Goal: Find specific page/section: Find specific page/section

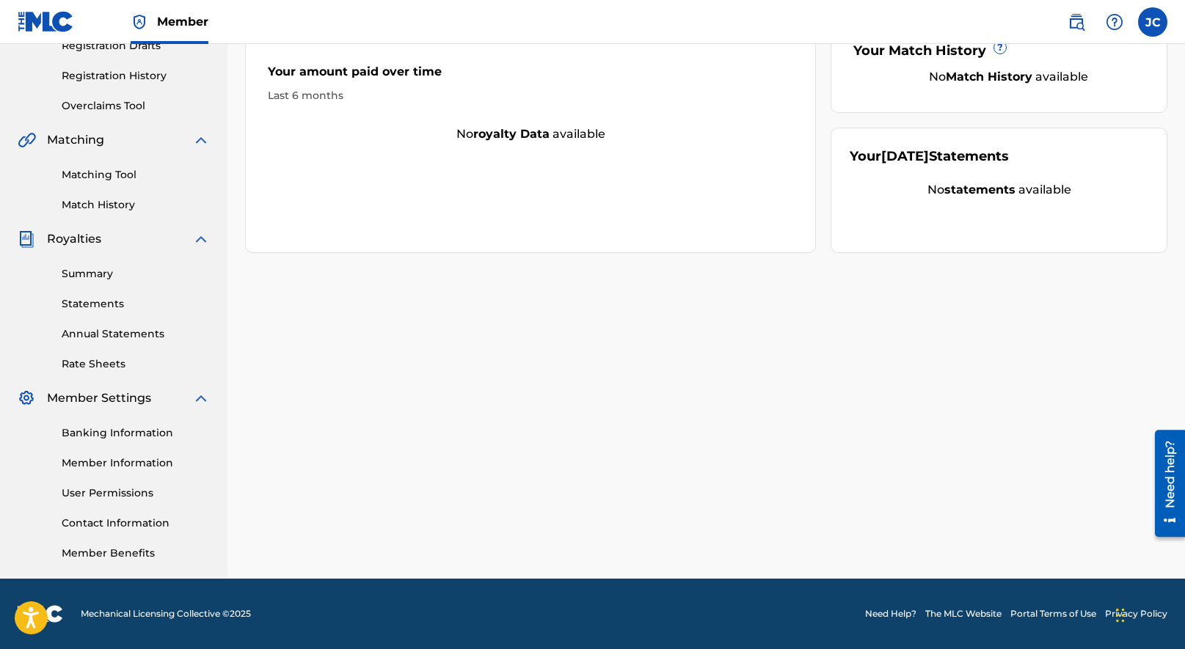
click at [107, 428] on link "Banking Information" at bounding box center [136, 433] width 148 height 15
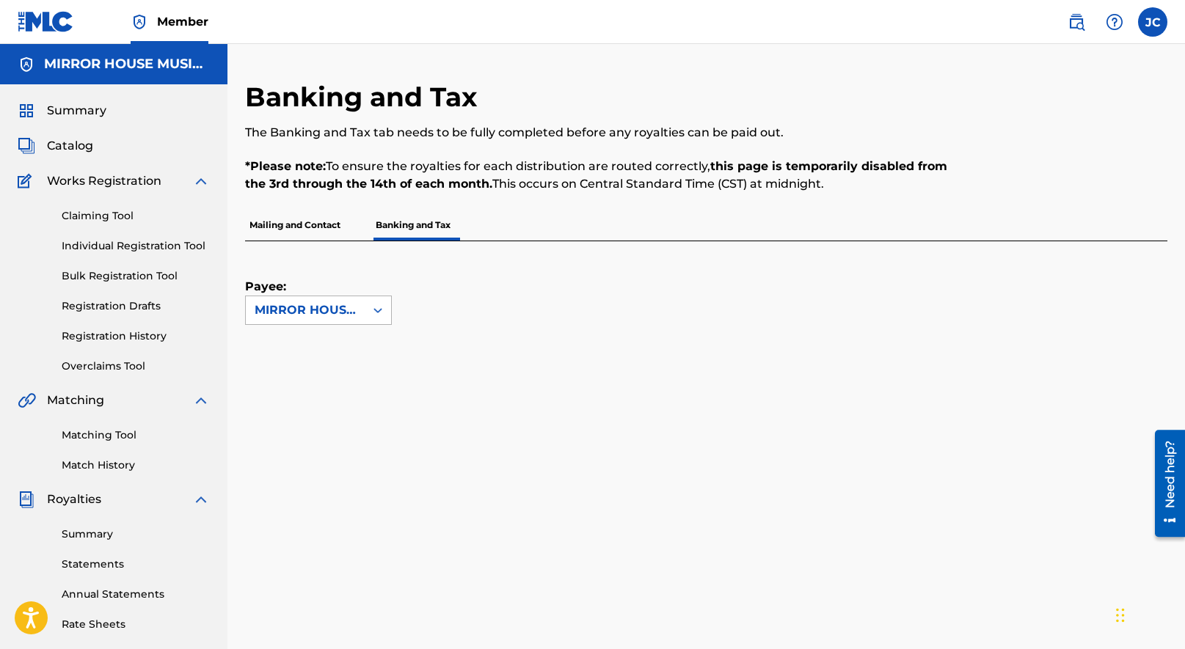
click at [308, 313] on div "MIRROR HOUSE MUSIC GROUP PUBLISHING" at bounding box center [305, 311] width 101 height 18
click at [475, 297] on div "Payee: MIRROR HOUSE MUSIC GROUP PUBLISHING" at bounding box center [688, 283] width 887 height 84
click at [84, 148] on span "Catalog" at bounding box center [70, 146] width 46 height 18
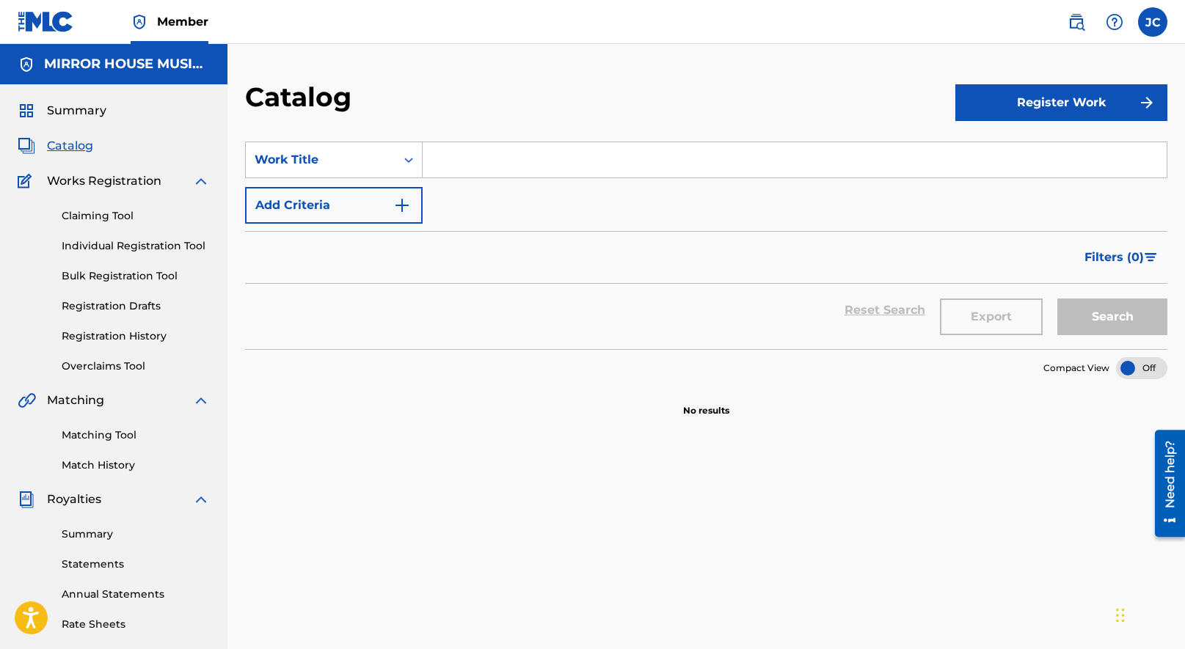
click at [290, 88] on h2 "Catalog" at bounding box center [302, 97] width 114 height 33
click at [332, 99] on h2 "Catalog" at bounding box center [302, 97] width 114 height 33
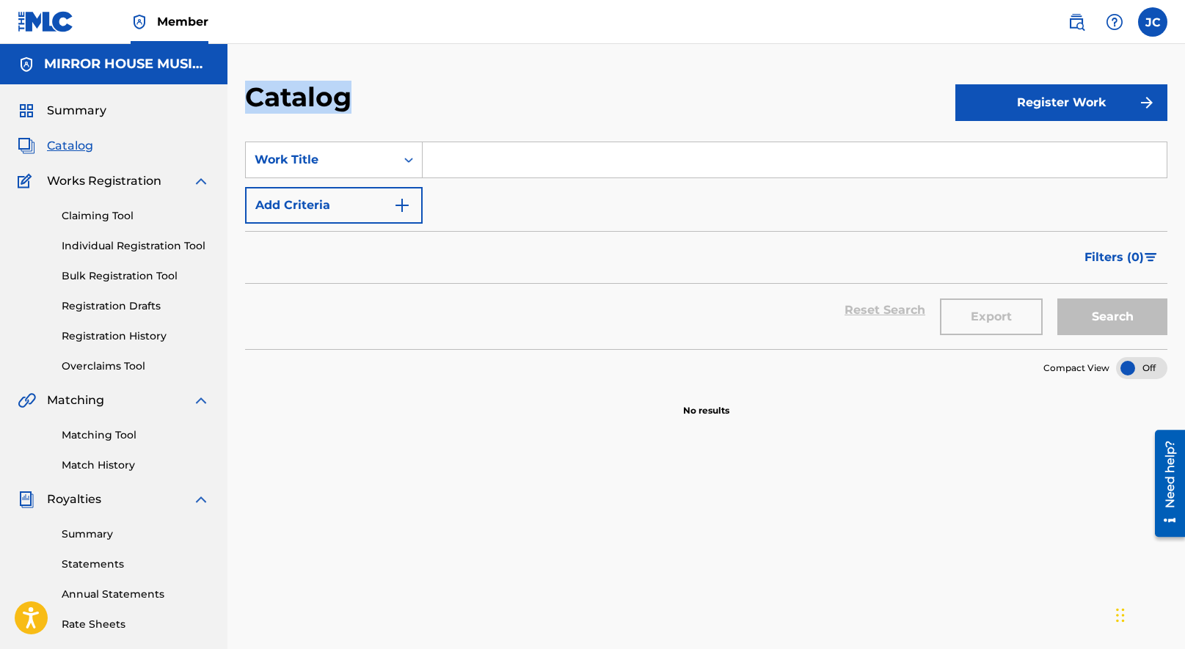
click at [332, 99] on h2 "Catalog" at bounding box center [302, 97] width 114 height 33
click at [369, 101] on div "Catalog" at bounding box center [600, 102] width 710 height 43
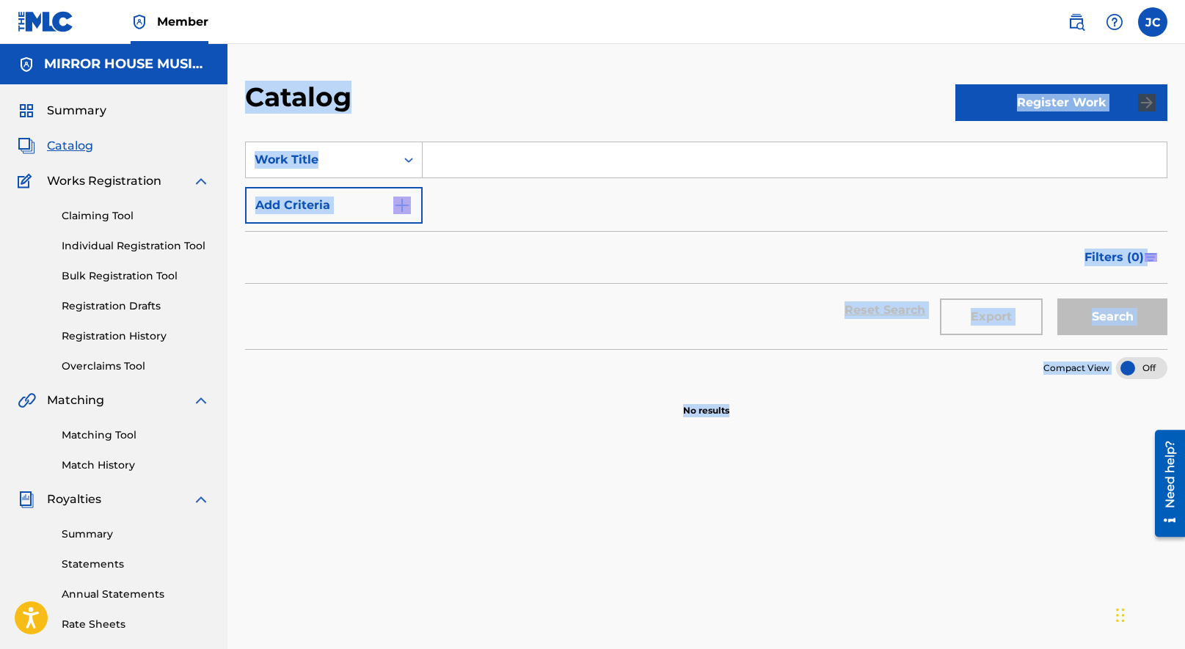
drag, startPoint x: 246, startPoint y: 92, endPoint x: 773, endPoint y: 516, distance: 676.2
click at [773, 516] on div "Catalog Register Work SearchWithCriteria77daf4a5-d3f9-4c0f-9f42-e5418435a107 Wo…" at bounding box center [705, 460] width 957 height 759
click at [773, 516] on div "SearchWithCriteria77daf4a5-d3f9-4c0f-9f42-e5418435a107 Work Title Add Criteria …" at bounding box center [706, 503] width 922 height 759
drag, startPoint x: 773, startPoint y: 516, endPoint x: 233, endPoint y: 98, distance: 682.5
click at [233, 98] on div "Catalog Register Work SearchWithCriteria77daf4a5-d3f9-4c0f-9f42-e5418435a107 Wo…" at bounding box center [705, 460] width 957 height 759
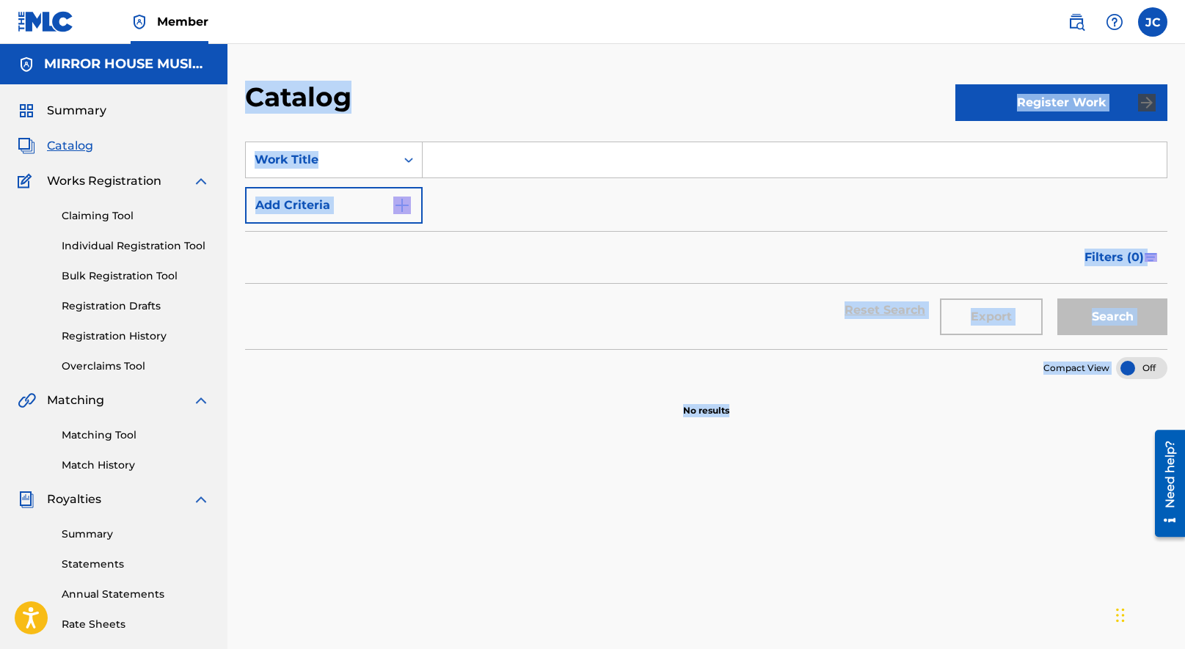
click at [277, 93] on h2 "Catalog" at bounding box center [302, 97] width 114 height 33
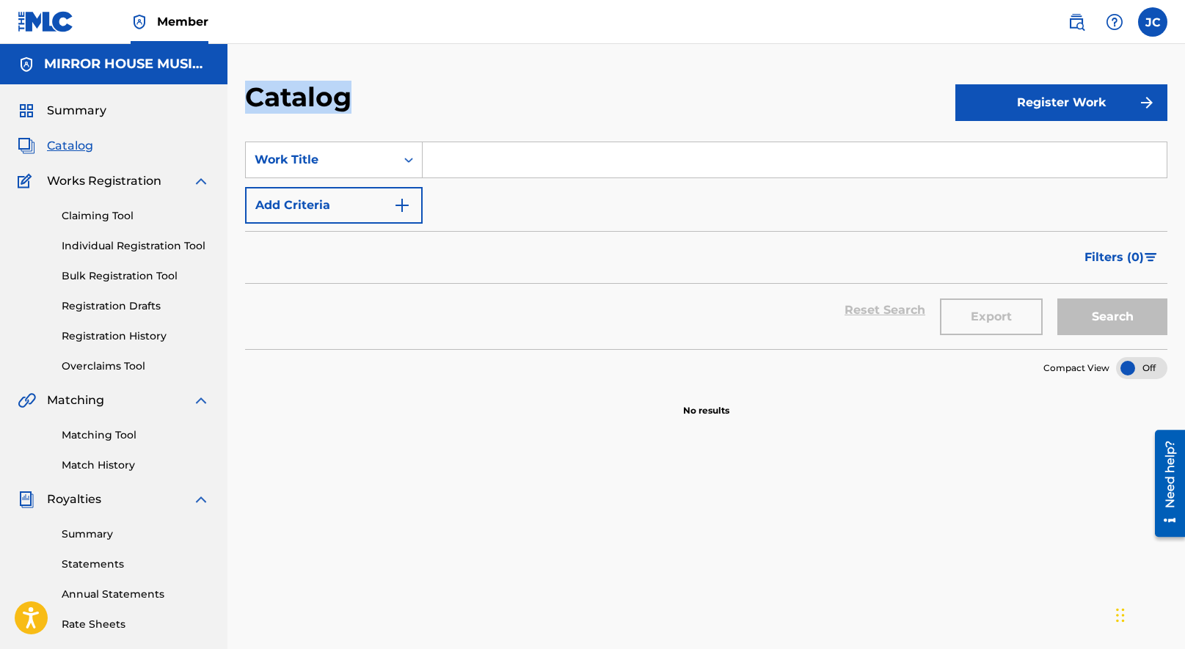
click at [277, 93] on h2 "Catalog" at bounding box center [302, 97] width 114 height 33
click at [307, 98] on h2 "Catalog" at bounding box center [302, 97] width 114 height 33
click at [711, 411] on p "No results" at bounding box center [706, 402] width 46 height 31
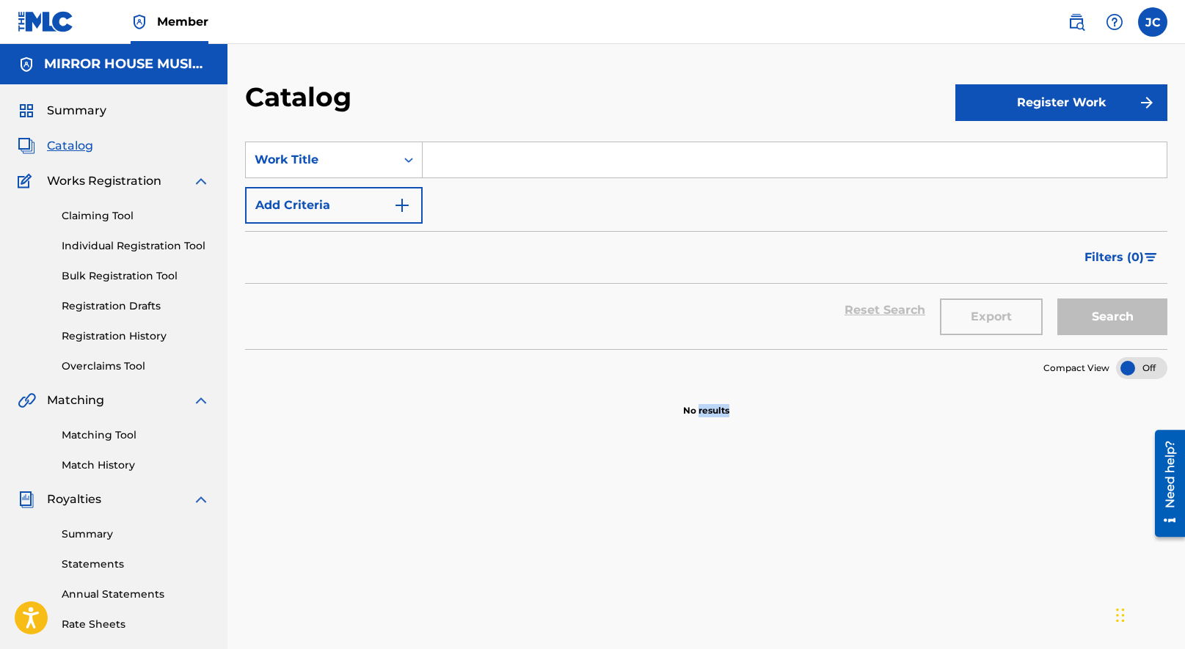
click at [711, 411] on p "No results" at bounding box center [706, 402] width 46 height 31
click at [681, 424] on div "SearchWithCriteria77daf4a5-d3f9-4c0f-9f42-e5418435a107 Work Title Add Criteria …" at bounding box center [706, 503] width 922 height 759
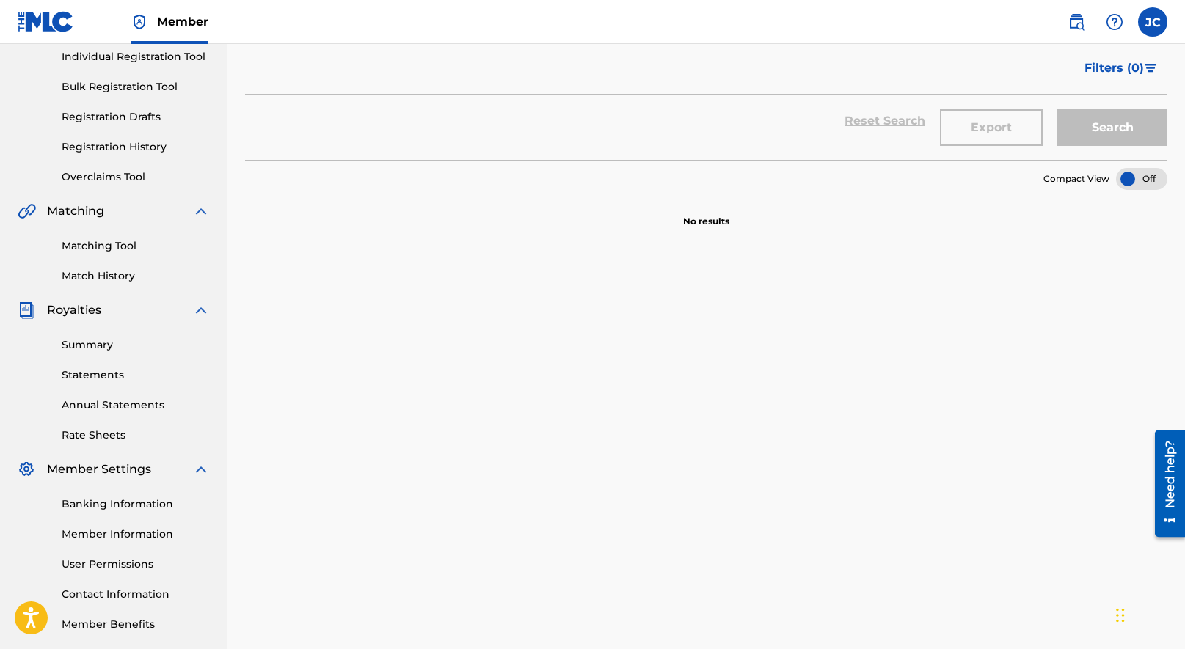
scroll to position [260, 0]
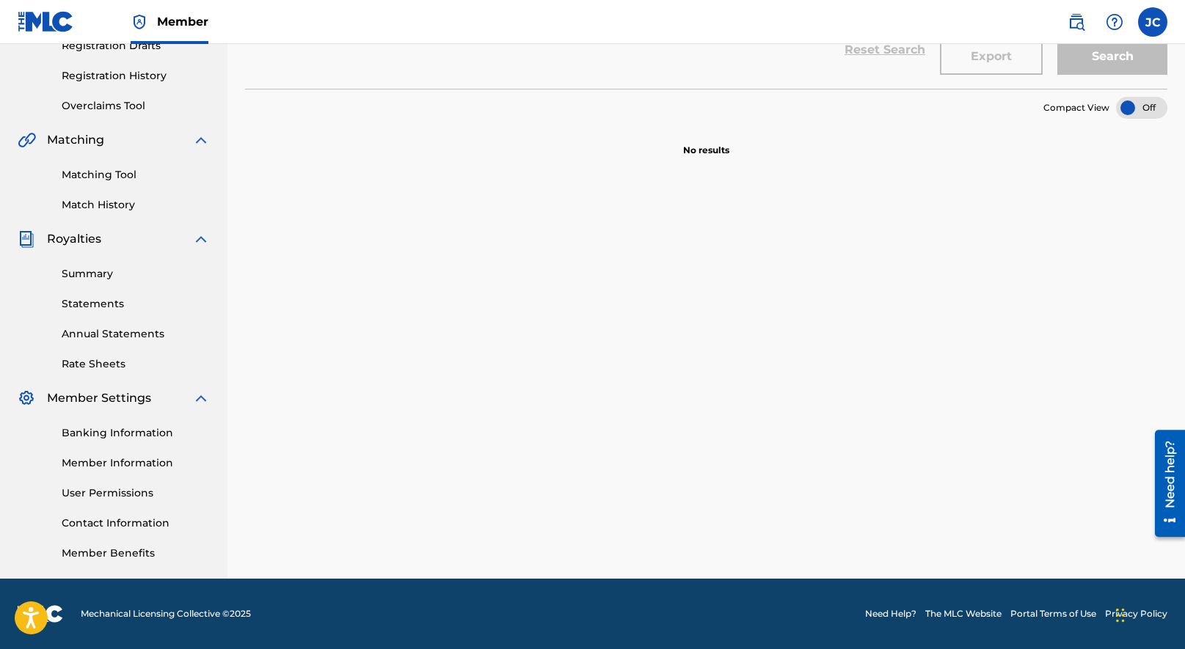
click at [117, 467] on link "Member Information" at bounding box center [136, 463] width 148 height 15
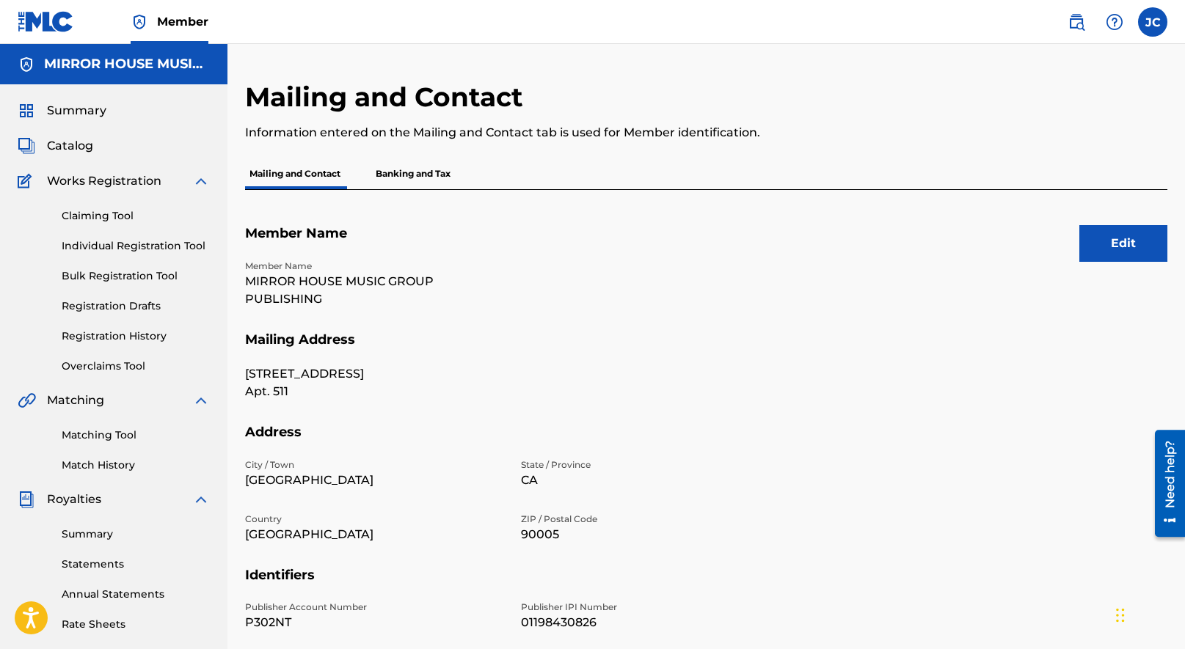
click at [412, 172] on p "Banking and Tax" at bounding box center [413, 173] width 84 height 31
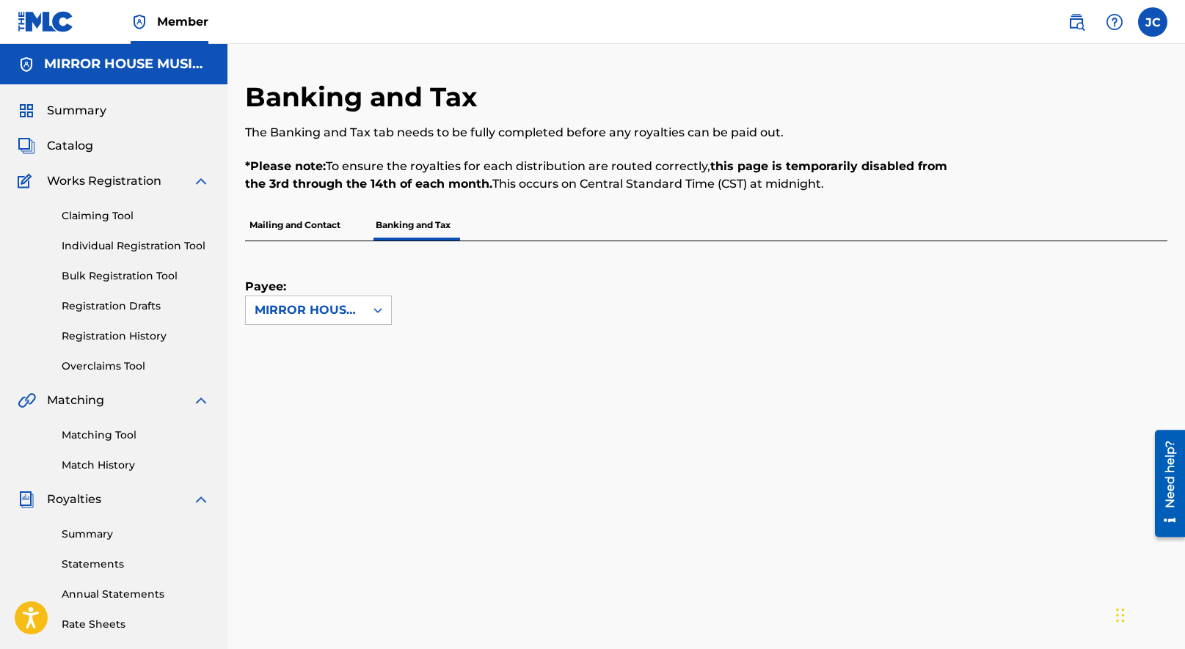
click at [310, 216] on p "Mailing and Contact" at bounding box center [295, 225] width 100 height 31
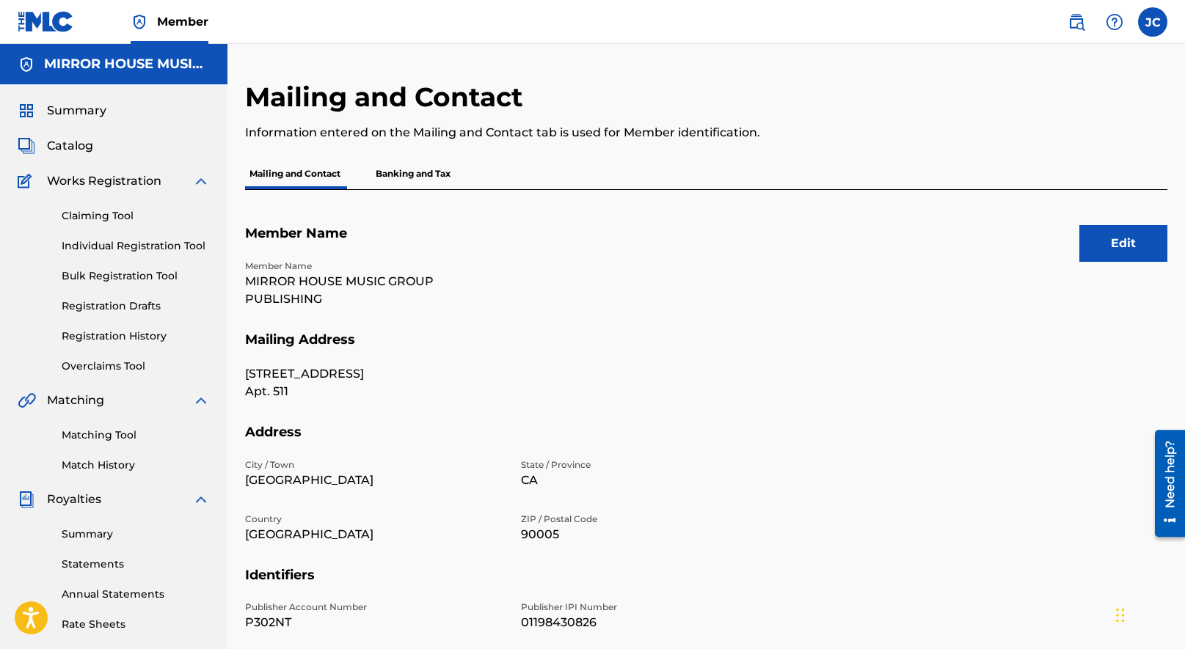
click at [412, 174] on p "Banking and Tax" at bounding box center [413, 173] width 84 height 31
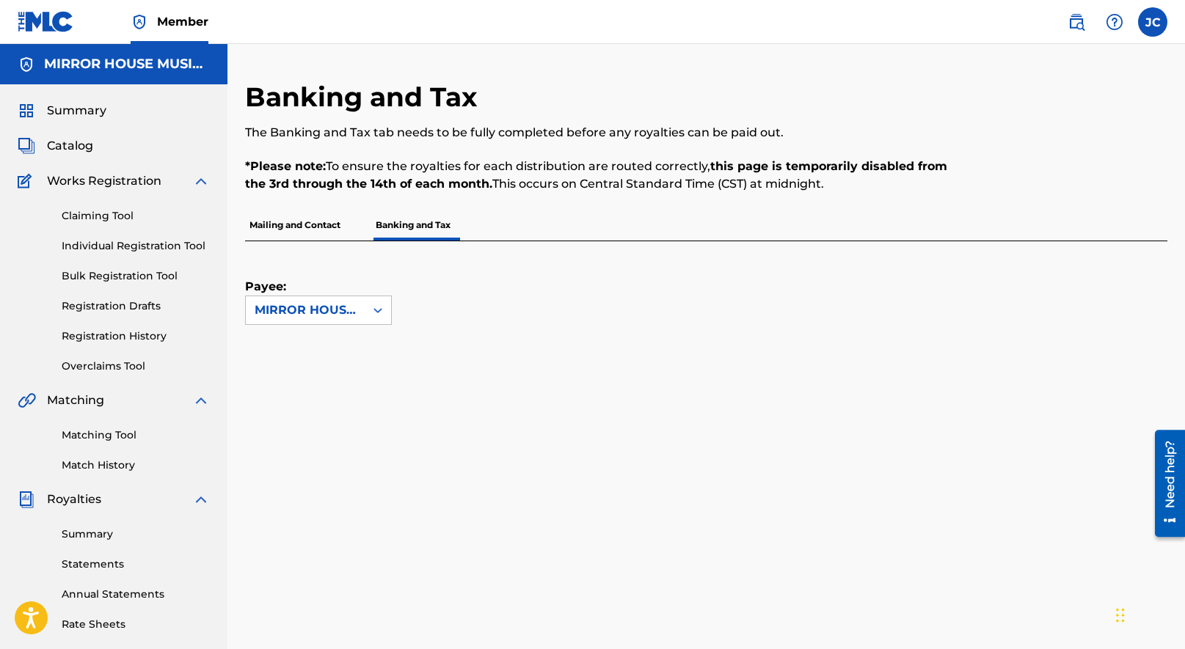
click at [62, 148] on span "Catalog" at bounding box center [70, 146] width 46 height 18
